Goal: Task Accomplishment & Management: Manage account settings

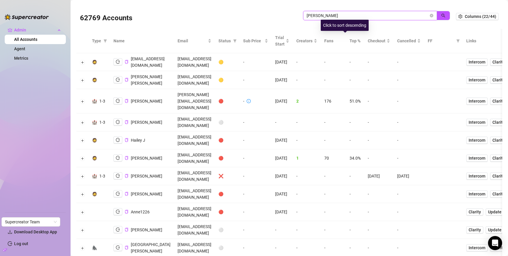
click at [343, 17] on input "jackson" at bounding box center [368, 15] width 122 height 6
type input "leah"
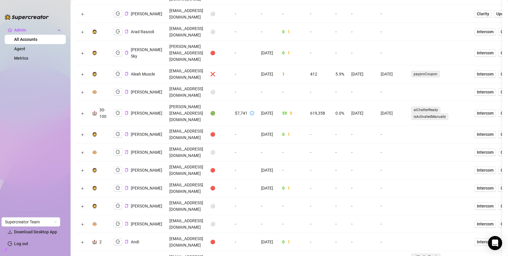
scroll to position [299, 0]
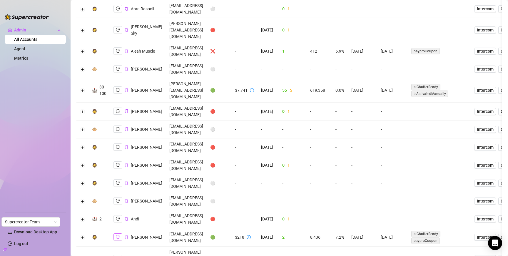
click at [119, 235] on icon "logout" at bounding box center [118, 237] width 4 height 4
click at [25, 46] on link "Agent" at bounding box center [19, 48] width 11 height 5
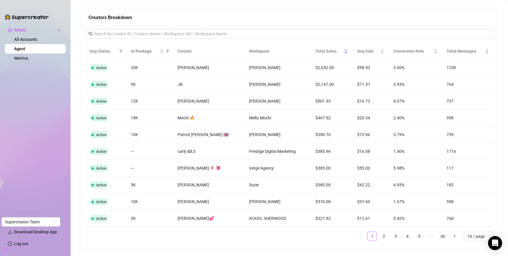
scroll to position [459, 0]
click at [379, 238] on link "2" at bounding box center [383, 236] width 9 height 9
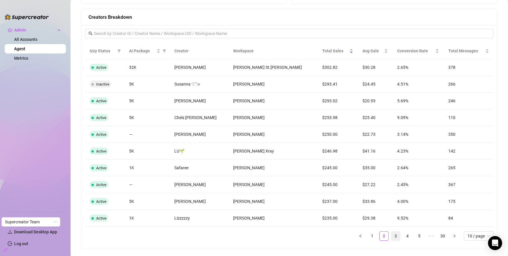
click at [391, 235] on link "3" at bounding box center [395, 236] width 9 height 9
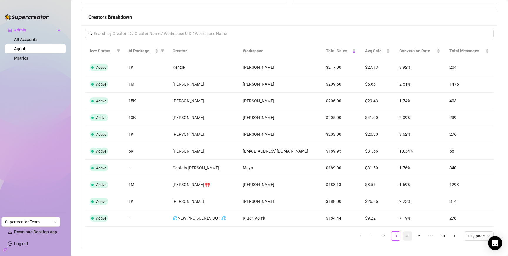
click at [404, 235] on link "4" at bounding box center [407, 236] width 9 height 9
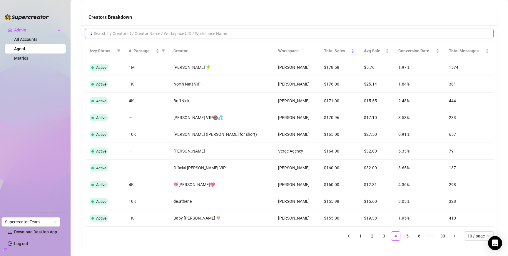
click at [178, 31] on input "text" at bounding box center [289, 33] width 391 height 6
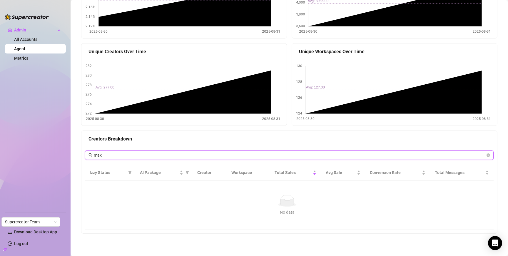
scroll to position [324, 0]
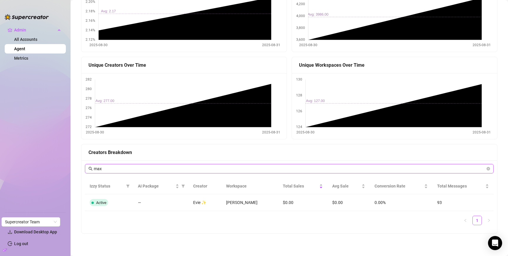
click at [246, 170] on input "max" at bounding box center [289, 168] width 391 height 6
type input "f"
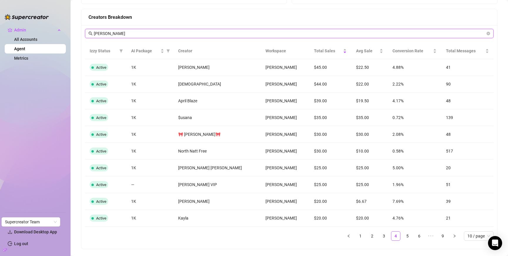
type input "david v"
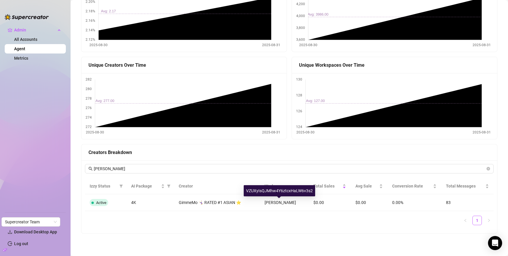
click at [285, 189] on div "VZUXyIsQJMhw4Y6ztcxHaLW6v3s2" at bounding box center [279, 190] width 71 height 11
copy div "VZUXyIsQJMhw4Y6ztcxHaLW6v3s2"
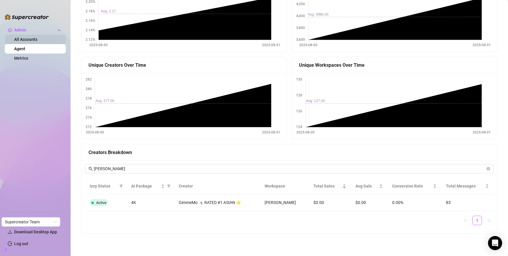
click at [17, 41] on link "All Accounts" at bounding box center [25, 39] width 23 height 5
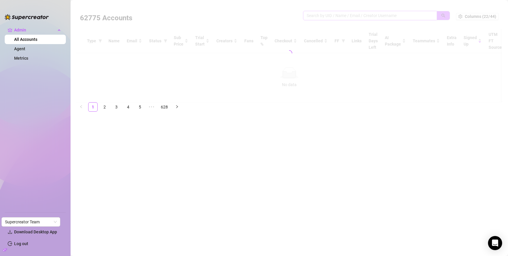
click at [346, 15] on div "62775 Accounts Columns (22/44) Type Name Email Status Sub Price Trial Start Cre…" at bounding box center [289, 53] width 426 height 98
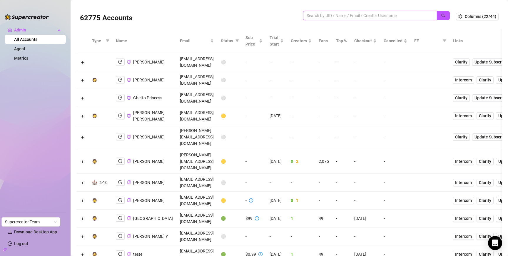
paste input "VZUXyIsQJMhw4Y6ztcxHaLW6v3s2"
click at [441, 14] on icon "search" at bounding box center [443, 16] width 4 height 4
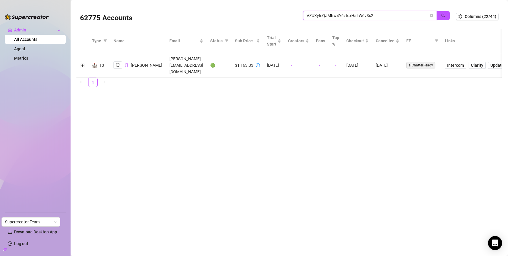
type input "VZUXyIsQJMhw4Y6ztcxHaLW6v3s2"
click at [116, 61] on div "[PERSON_NAME]" at bounding box center [137, 64] width 49 height 7
click at [117, 63] on icon "logout" at bounding box center [118, 65] width 4 height 4
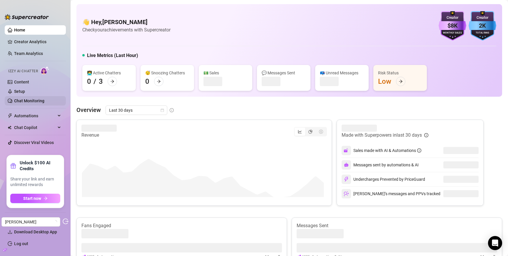
click at [30, 100] on link "Chat Monitoring" at bounding box center [29, 100] width 30 height 5
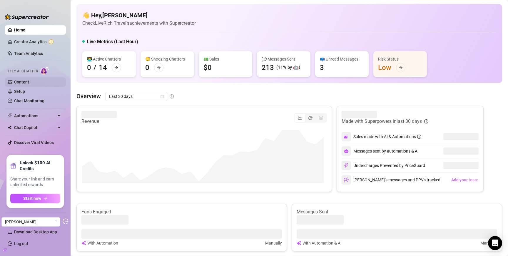
click at [29, 83] on link "Content" at bounding box center [21, 82] width 15 height 5
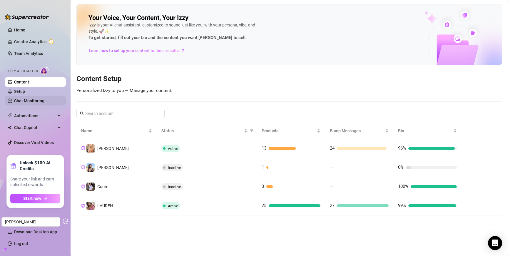
click at [34, 103] on link "Chat Monitoring" at bounding box center [29, 100] width 30 height 5
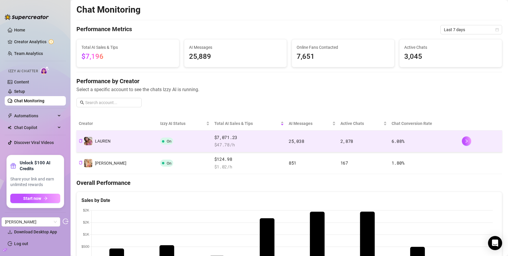
click at [126, 142] on td "️‍LAUREN" at bounding box center [116, 141] width 81 height 22
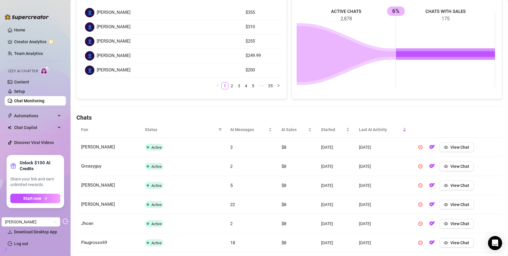
scroll to position [106, 0]
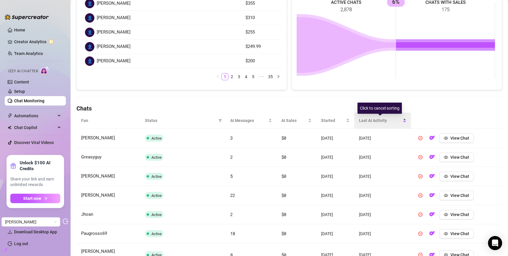
click at [372, 121] on span "Last AI Activity" at bounding box center [380, 120] width 43 height 6
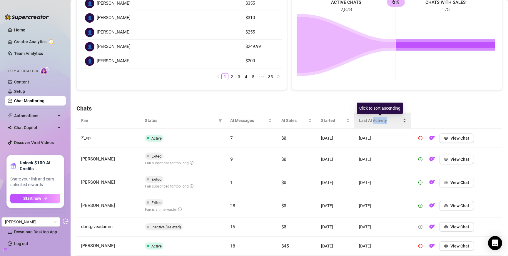
click at [372, 121] on span "Last AI Activity" at bounding box center [380, 120] width 43 height 6
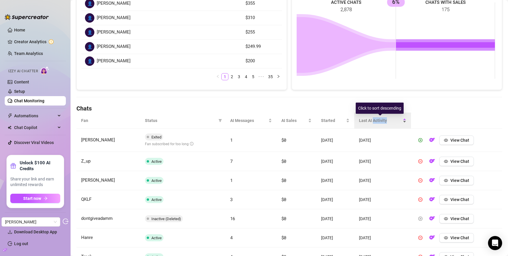
click at [372, 121] on span "Last AI Activity" at bounding box center [380, 120] width 43 height 6
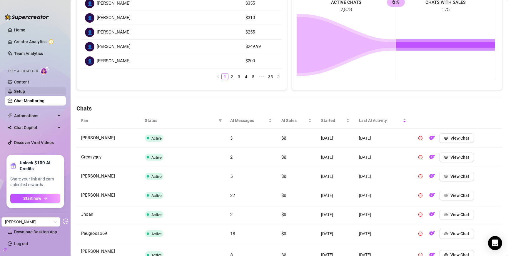
click at [21, 94] on link "Setup" at bounding box center [19, 91] width 11 height 5
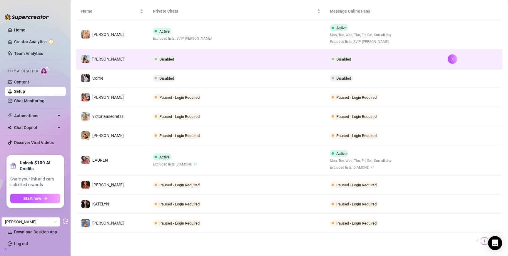
scroll to position [120, 0]
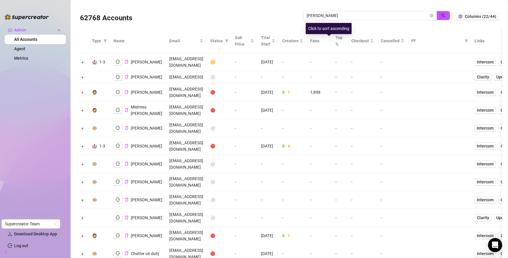
click at [339, 20] on div "leah" at bounding box center [376, 19] width 147 height 16
click at [338, 17] on input "leah" at bounding box center [368, 15] width 122 height 6
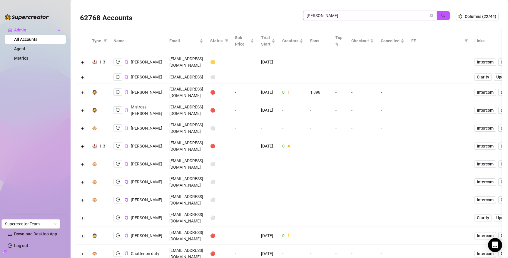
paste input "VZUXyIsQJMhw4Y6ztcxHaLW6v3s2"
click at [436, 17] on button "button" at bounding box center [443, 15] width 14 height 9
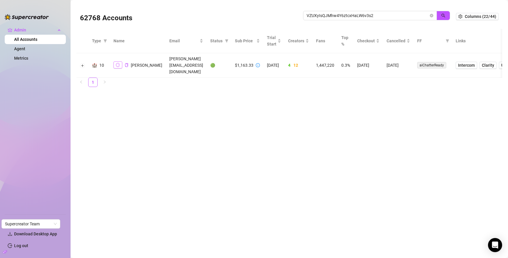
click at [120, 63] on button "button" at bounding box center [117, 64] width 9 height 7
click at [363, 15] on input "VZUXyIsQJMhw4Y6ztcxHaLW6v3s2" at bounding box center [368, 15] width 122 height 6
paste input "QKDzUVtPK8NnKhHLyD4rW0bJZuX"
click at [443, 15] on icon "search" at bounding box center [443, 16] width 4 height 4
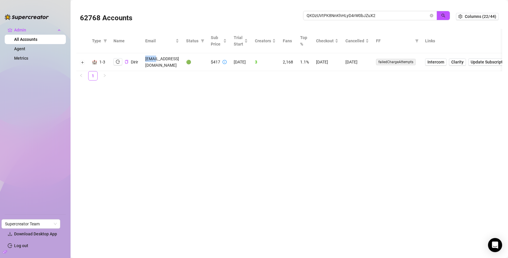
drag, startPoint x: 145, startPoint y: 59, endPoint x: 152, endPoint y: 60, distance: 7.5
click at [152, 60] on td "diririnkanta@hotmail.com" at bounding box center [162, 62] width 41 height 18
copy td "dirir"
click at [347, 19] on input "QKDzUVtPK8NnKhHLyD4rW0bJZuX2" at bounding box center [368, 15] width 122 height 6
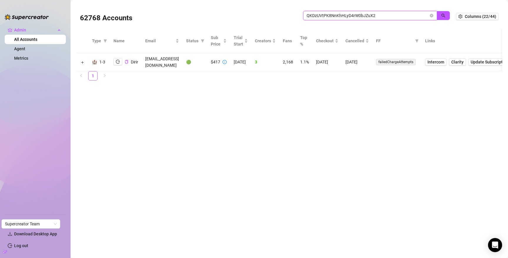
paste input "dirir"
click at [441, 18] on button "button" at bounding box center [443, 15] width 14 height 9
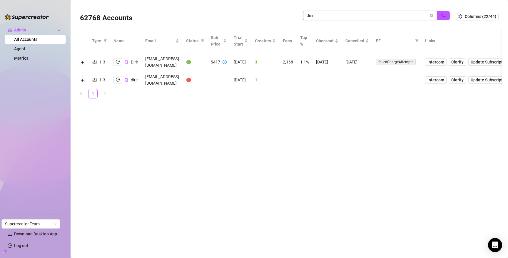
type input "dirir"
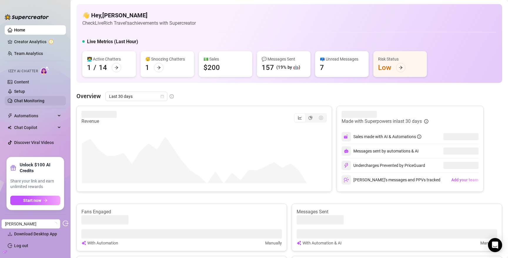
click at [37, 103] on link "Chat Monitoring" at bounding box center [29, 100] width 30 height 5
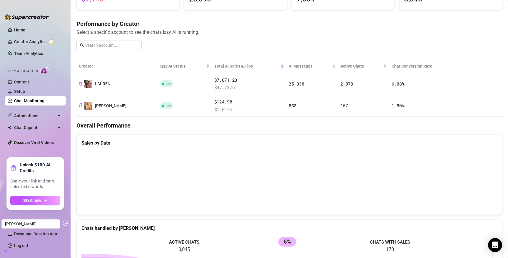
scroll to position [56, 0]
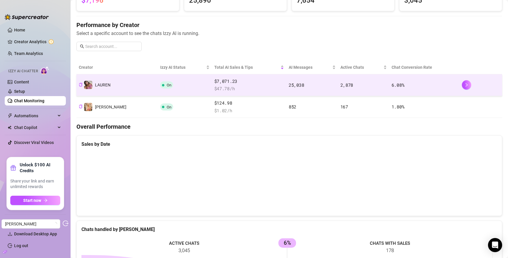
click at [165, 88] on td "On" at bounding box center [185, 85] width 54 height 22
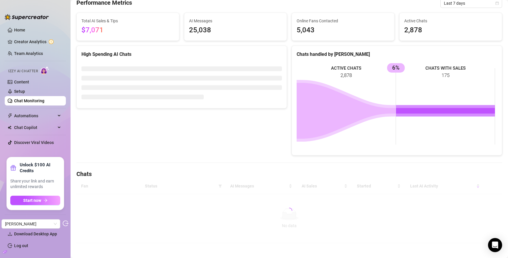
scroll to position [43, 0]
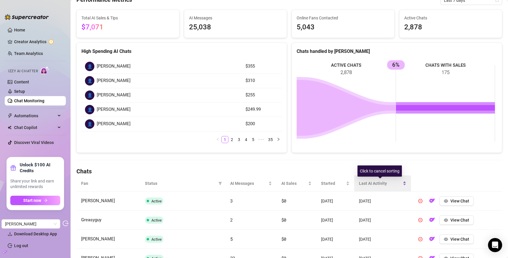
click at [360, 184] on span "Last AI Activity" at bounding box center [380, 183] width 43 height 6
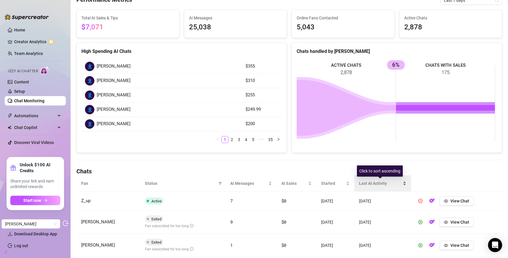
click at [360, 184] on span "Last AI Activity" at bounding box center [380, 183] width 43 height 6
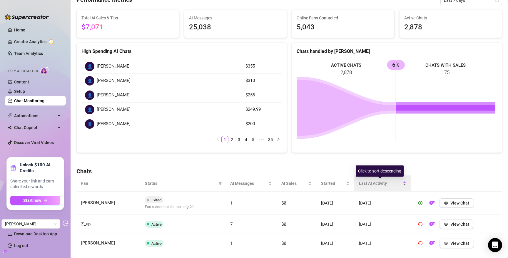
click at [360, 184] on span "Last AI Activity" at bounding box center [380, 183] width 43 height 6
